Goal: Task Accomplishment & Management: Use online tool/utility

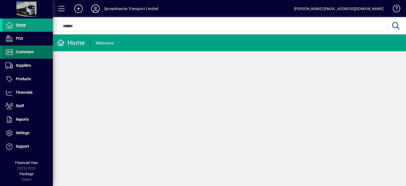
click at [25, 51] on span "Customers" at bounding box center [25, 52] width 18 height 4
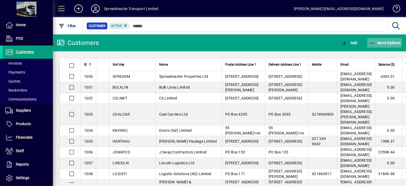
click at [384, 44] on span "More Options" at bounding box center [385, 43] width 32 height 4
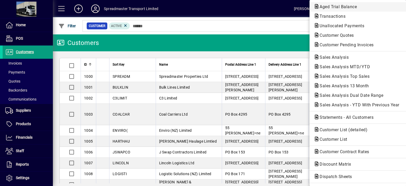
click at [324, 5] on span "Aged Trial Balance" at bounding box center [337, 6] width 46 height 5
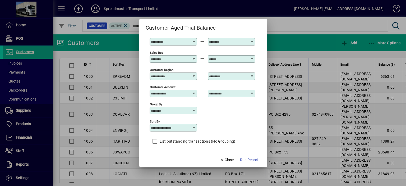
scroll to position [39, 0]
click at [194, 126] on icon at bounding box center [194, 127] width 4 height 4
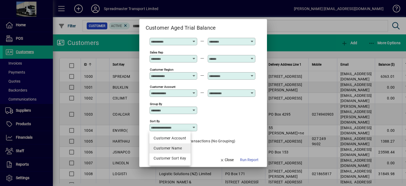
click at [183, 148] on div "Customer Name" at bounding box center [170, 148] width 33 height 6
type input "**********"
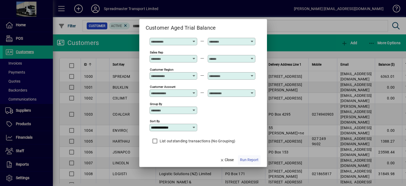
click at [246, 159] on span "Run Report" at bounding box center [249, 160] width 19 height 6
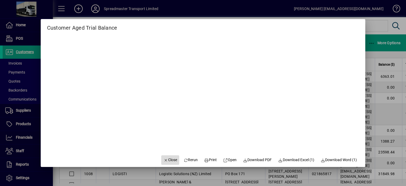
click at [170, 160] on span "Close" at bounding box center [170, 160] width 14 height 6
